Goal: Task Accomplishment & Management: Complete application form

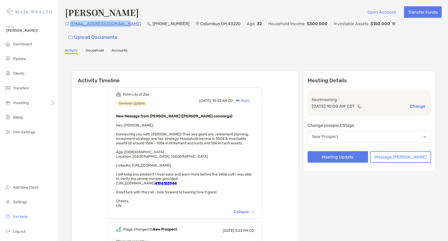
drag, startPoint x: 124, startPoint y: 27, endPoint x: 71, endPoint y: 24, distance: 52.8
click at [71, 24] on div "[EMAIL_ADDRESS][DOMAIN_NAME] (419) 618-[GEOGRAPHIC_DATA] Age [DEMOGRAPHIC_DATA]…" at bounding box center [253, 31] width 377 height 23
copy p "[EMAIL_ADDRESS][DOMAIN_NAME]"
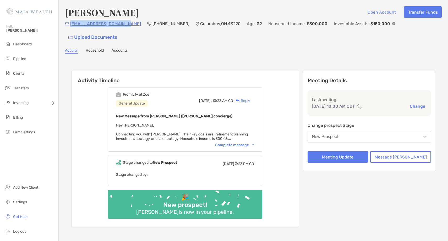
drag, startPoint x: 123, startPoint y: 26, endPoint x: 70, endPoint y: 28, distance: 53.0
click at [70, 28] on div "[EMAIL_ADDRESS][DOMAIN_NAME] (419) 618-[GEOGRAPHIC_DATA] Age [DEMOGRAPHIC_DATA]…" at bounding box center [253, 31] width 377 height 23
copy p "[EMAIL_ADDRESS][DOMAIN_NAME]"
click at [157, 27] on p "[PHONE_NUMBER]" at bounding box center [171, 23] width 37 height 7
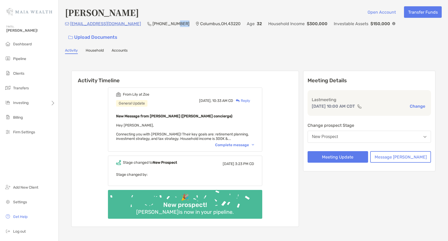
click at [157, 27] on p "[PHONE_NUMBER]" at bounding box center [171, 23] width 37 height 7
copy p "[PHONE_NUMBER]"
click at [359, 131] on button "New Prospect" at bounding box center [370, 137] width 124 height 12
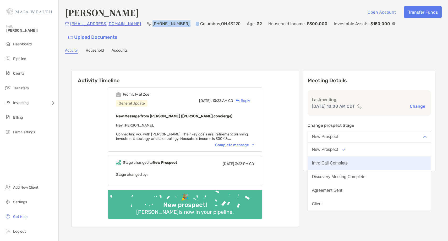
click at [348, 161] on div "Intro Call Complete" at bounding box center [330, 163] width 36 height 5
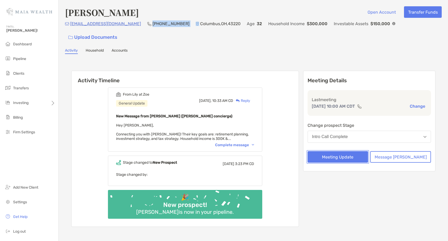
click at [348, 151] on button "Meeting Update" at bounding box center [338, 157] width 61 height 12
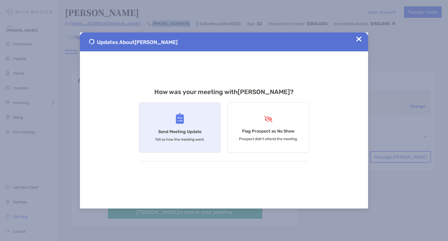
click at [181, 119] on img at bounding box center [180, 118] width 8 height 11
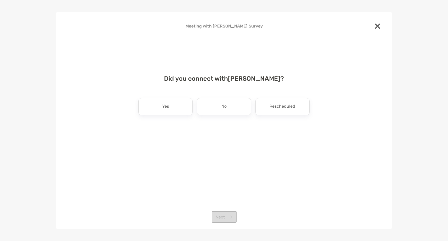
click at [169, 97] on div "Did you connect with Olivia Perna ? Yes No Rescheduled Next" at bounding box center [224, 111] width 319 height 85
click at [170, 106] on div "Yes" at bounding box center [165, 106] width 54 height 17
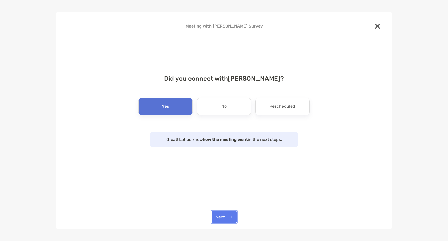
click at [226, 212] on button "Next" at bounding box center [224, 217] width 25 height 12
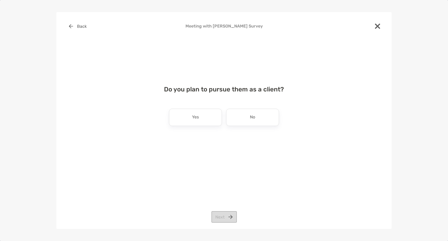
click at [194, 121] on p "Yes" at bounding box center [195, 117] width 7 height 8
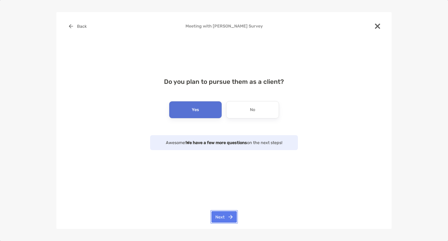
click at [218, 215] on button "Next" at bounding box center [224, 217] width 25 height 12
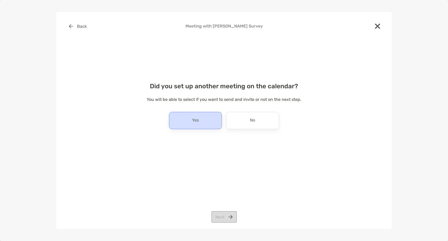
click at [187, 118] on div "Yes" at bounding box center [195, 120] width 53 height 17
click at [219, 219] on button "Next" at bounding box center [224, 217] width 25 height 12
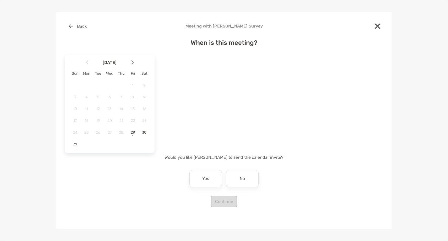
click at [133, 62] on img at bounding box center [132, 62] width 3 height 4
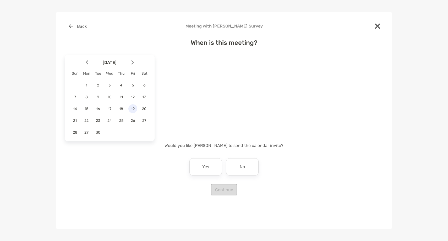
click at [133, 111] on div "19" at bounding box center [132, 108] width 9 height 9
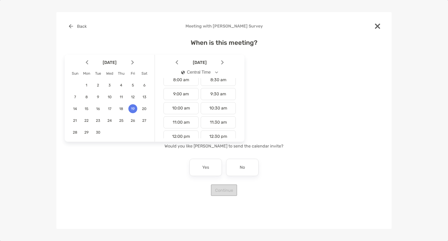
scroll to position [128, 0]
click at [185, 96] on div "10:00 am" at bounding box center [181, 97] width 35 height 12
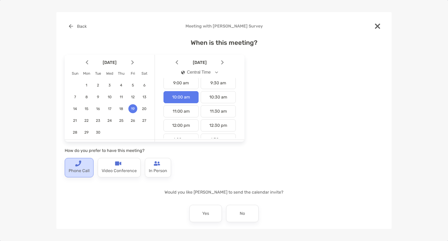
click at [76, 167] on p "Phone Call" at bounding box center [79, 171] width 21 height 8
click at [249, 213] on div "No" at bounding box center [242, 213] width 33 height 17
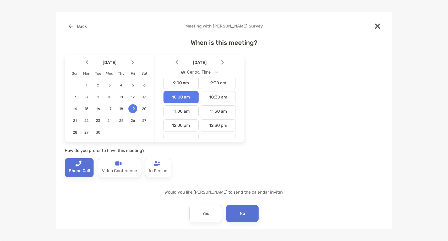
scroll to position [22, 0]
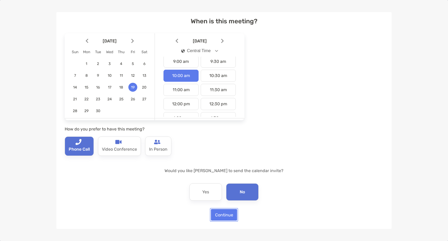
click at [229, 214] on button "Continue" at bounding box center [224, 215] width 26 height 12
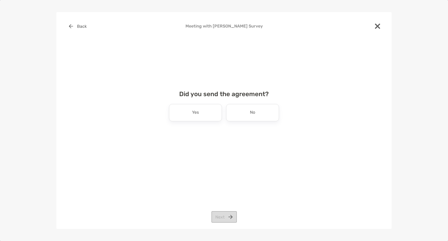
scroll to position [0, 0]
click at [249, 111] on div "No" at bounding box center [252, 112] width 53 height 17
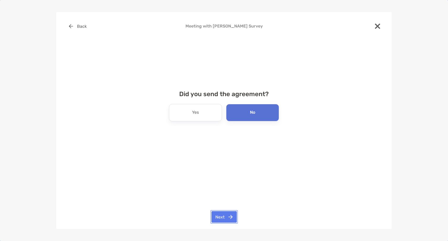
click at [226, 217] on button "Next" at bounding box center [224, 217] width 25 height 12
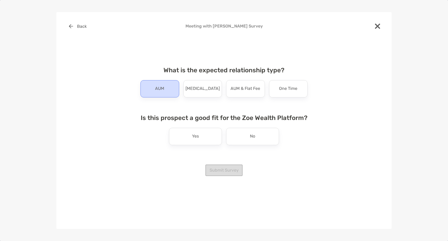
click at [159, 85] on p "AUM" at bounding box center [159, 89] width 9 height 8
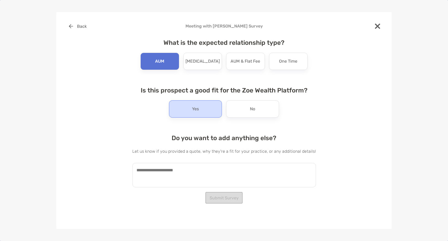
click at [192, 113] on div "Yes" at bounding box center [195, 108] width 53 height 17
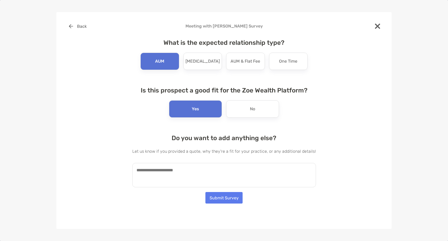
click at [182, 169] on textarea at bounding box center [224, 175] width 184 height 24
paste textarea "**********"
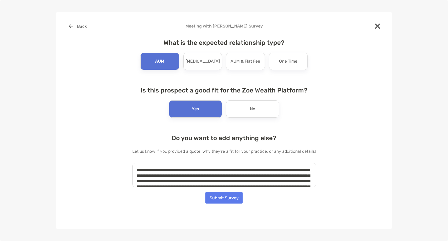
scroll to position [19, 0]
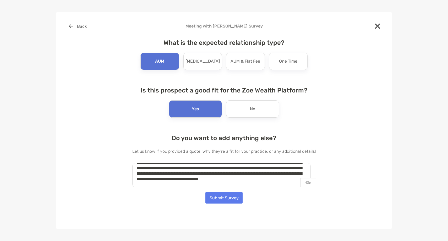
type textarea "**********"
click at [223, 201] on button "Submit Survey" at bounding box center [224, 198] width 37 height 12
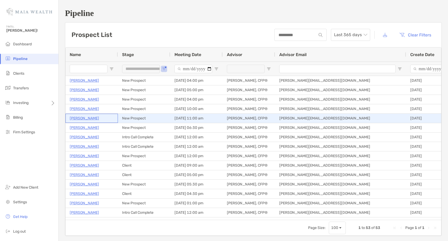
click at [82, 119] on p "Rachel Kellbach" at bounding box center [84, 118] width 29 height 7
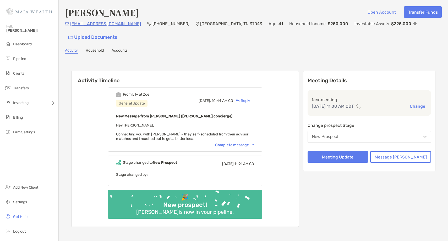
click at [237, 143] on div "Complete message" at bounding box center [234, 145] width 39 height 4
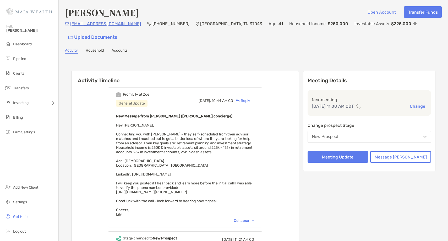
click at [120, 10] on h4 "[PERSON_NAME]" at bounding box center [102, 12] width 74 height 12
copy h4 "[PERSON_NAME]"
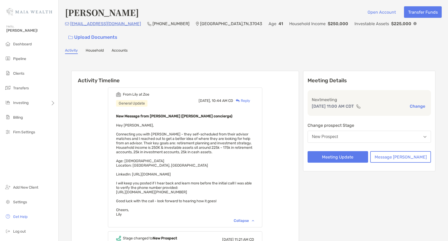
click at [153, 25] on p "[PHONE_NUMBER]" at bounding box center [171, 23] width 37 height 7
copy p "[PHONE_NUMBER]"
drag, startPoint x: 116, startPoint y: 27, endPoint x: 70, endPoint y: 29, distance: 45.7
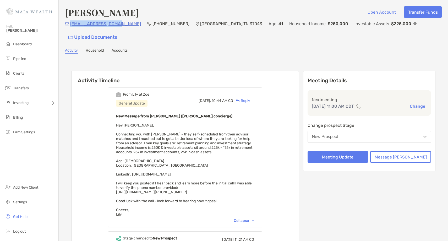
click at [70, 29] on div "[EMAIL_ADDRESS][DOMAIN_NAME] (815) 603-[GEOGRAPHIC_DATA] Age [DEMOGRAPHIC_DATA]…" at bounding box center [253, 31] width 377 height 23
copy p "[EMAIL_ADDRESS][DOMAIN_NAME]"
click at [153, 25] on p "[PHONE_NUMBER]" at bounding box center [171, 23] width 37 height 7
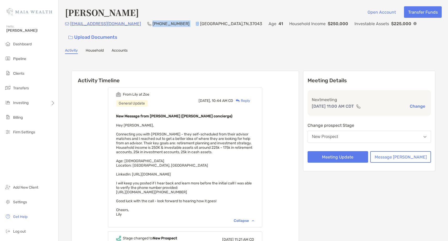
click at [153, 25] on p "[PHONE_NUMBER]" at bounding box center [171, 23] width 37 height 7
copy p "[PHONE_NUMBER]"
click at [344, 131] on button "New Prospect" at bounding box center [370, 137] width 124 height 12
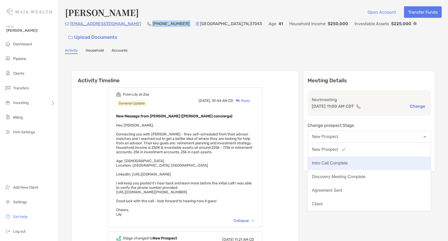
click at [341, 161] on div "Intro Call Complete" at bounding box center [330, 163] width 36 height 5
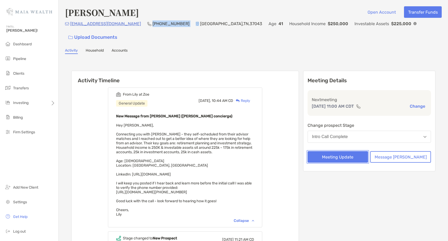
click at [341, 151] on button "Meeting Update" at bounding box center [338, 157] width 61 height 12
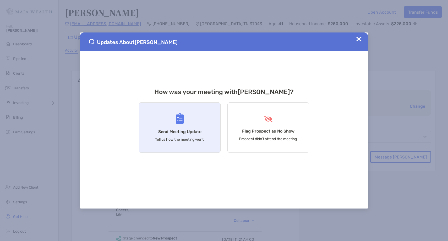
click at [163, 130] on h4 "Send Meeting Update" at bounding box center [179, 131] width 43 height 5
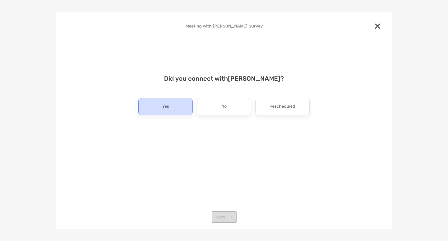
click at [163, 103] on p "Yes" at bounding box center [165, 107] width 7 height 8
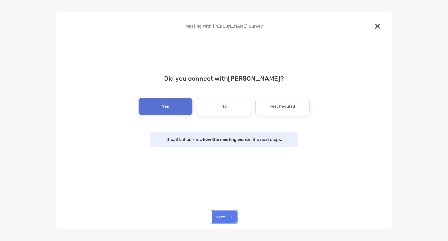
click at [221, 220] on button "Next" at bounding box center [224, 217] width 25 height 12
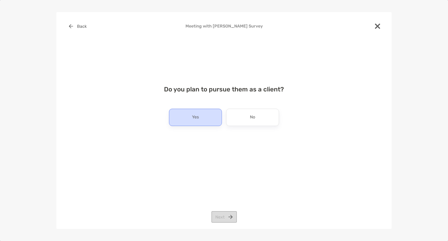
click at [195, 125] on div "Yes" at bounding box center [195, 117] width 53 height 17
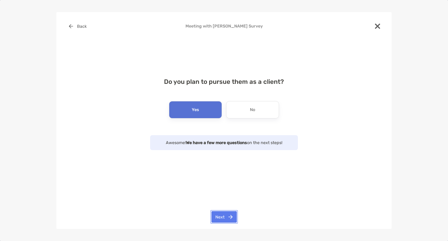
click at [222, 221] on button "Next" at bounding box center [224, 217] width 25 height 12
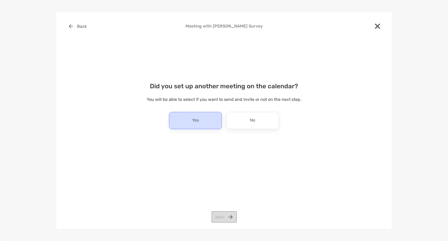
click at [203, 123] on div "Yes" at bounding box center [195, 120] width 53 height 17
click at [219, 224] on div "Back Meeting with [PERSON_NAME] Survey Did you set up another meeting on the ca…" at bounding box center [224, 120] width 336 height 217
click at [219, 219] on button "Next" at bounding box center [224, 217] width 25 height 12
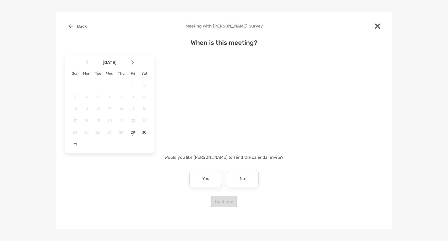
click at [133, 62] on img at bounding box center [132, 62] width 3 height 4
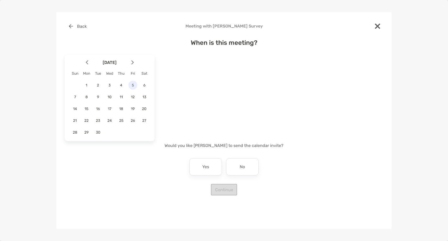
click at [133, 86] on span "5" at bounding box center [132, 85] width 9 height 4
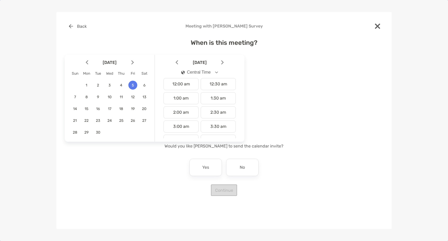
scroll to position [142, 0]
click at [188, 109] on div "12:00 pm" at bounding box center [181, 112] width 35 height 12
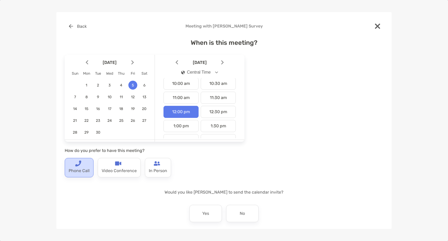
click at [84, 163] on div "Phone Call" at bounding box center [79, 167] width 29 height 19
click at [242, 208] on div "No" at bounding box center [242, 213] width 33 height 17
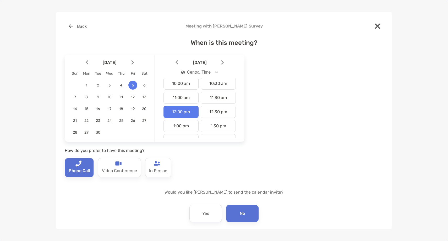
scroll to position [22, 0]
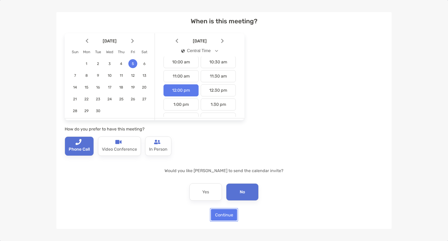
click at [220, 217] on button "Continue" at bounding box center [224, 215] width 26 height 12
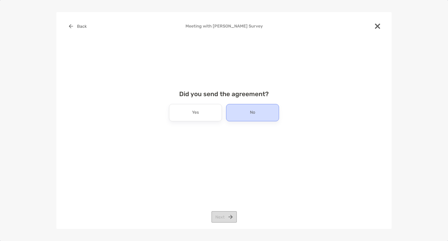
click at [254, 120] on div "No" at bounding box center [252, 112] width 53 height 17
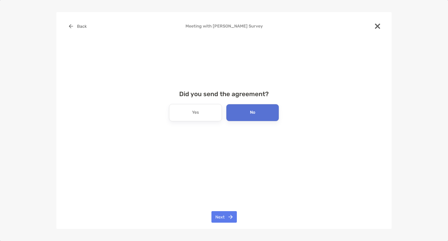
click at [219, 226] on div "Back Meeting with [PERSON_NAME] Survey Did you send the agreement? Yes No Next" at bounding box center [224, 120] width 336 height 217
click at [219, 222] on button "Next" at bounding box center [224, 217] width 25 height 12
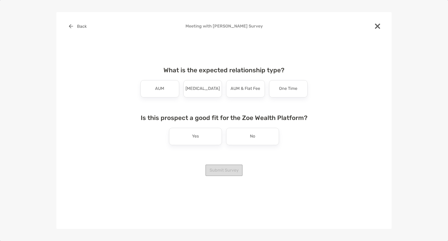
click at [167, 99] on div "What is the expected relationship type? AUM [MEDICAL_DATA] AUM & Flat Fee One T…" at bounding box center [224, 111] width 176 height 102
click at [164, 94] on div "AUM" at bounding box center [160, 88] width 39 height 17
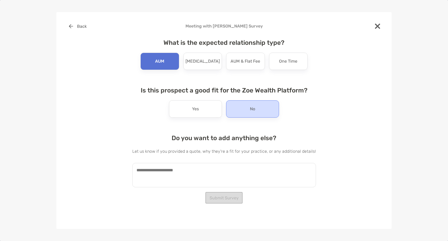
click at [252, 114] on div "No" at bounding box center [252, 108] width 53 height 17
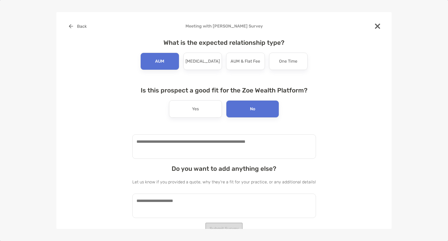
click at [171, 142] on textarea at bounding box center [224, 147] width 184 height 24
type textarea "**********"
click at [169, 207] on textarea at bounding box center [224, 206] width 184 height 24
paste textarea "**********"
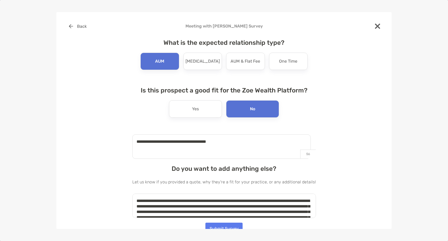
scroll to position [13, 0]
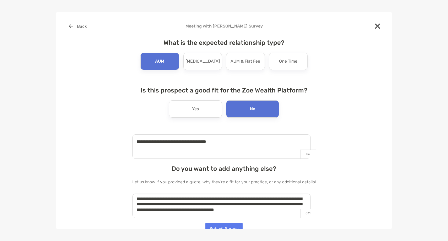
type textarea "**********"
click at [240, 147] on textarea "**********" at bounding box center [221, 147] width 179 height 24
type textarea "**********"
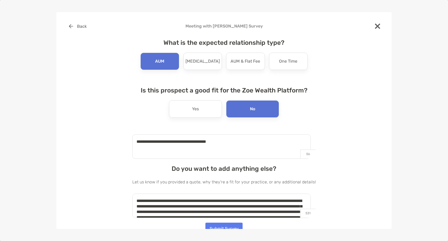
click at [189, 206] on textarea "**********" at bounding box center [221, 206] width 179 height 24
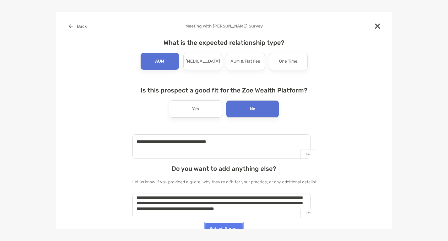
click at [232, 225] on button "Submit Survey" at bounding box center [224, 229] width 37 height 12
